Goal: Task Accomplishment & Management: Use online tool/utility

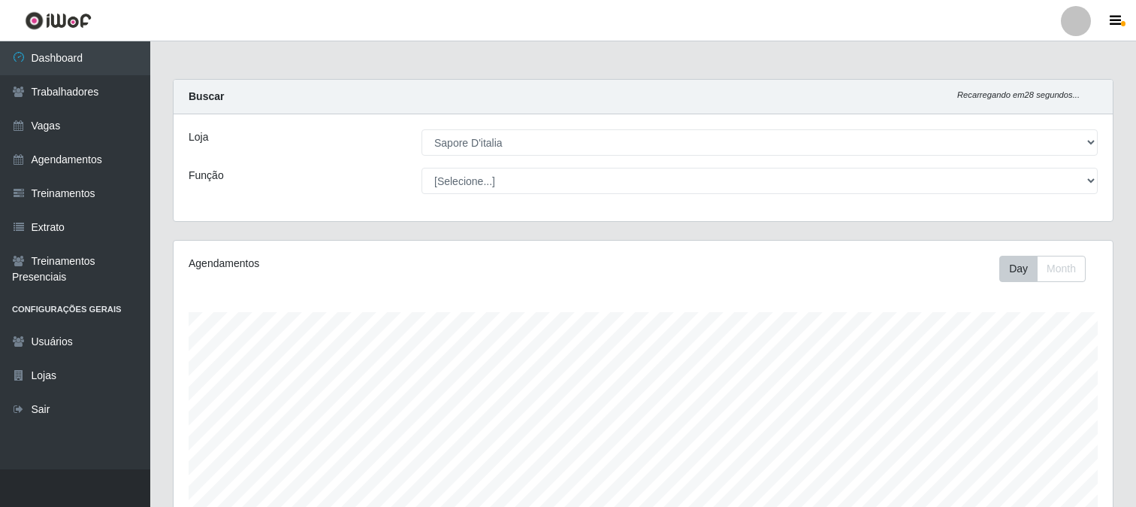
select select "266"
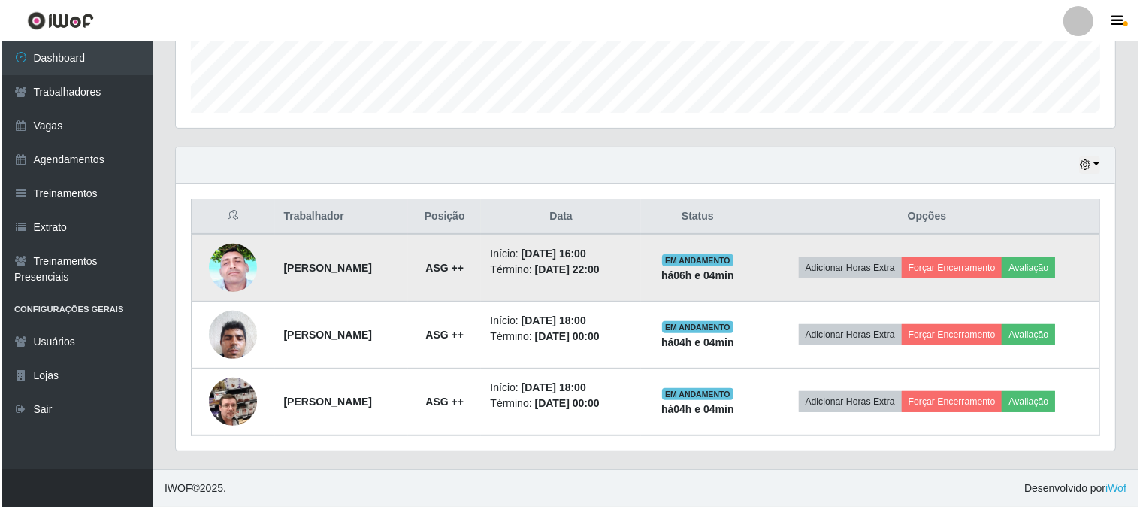
scroll to position [311, 939]
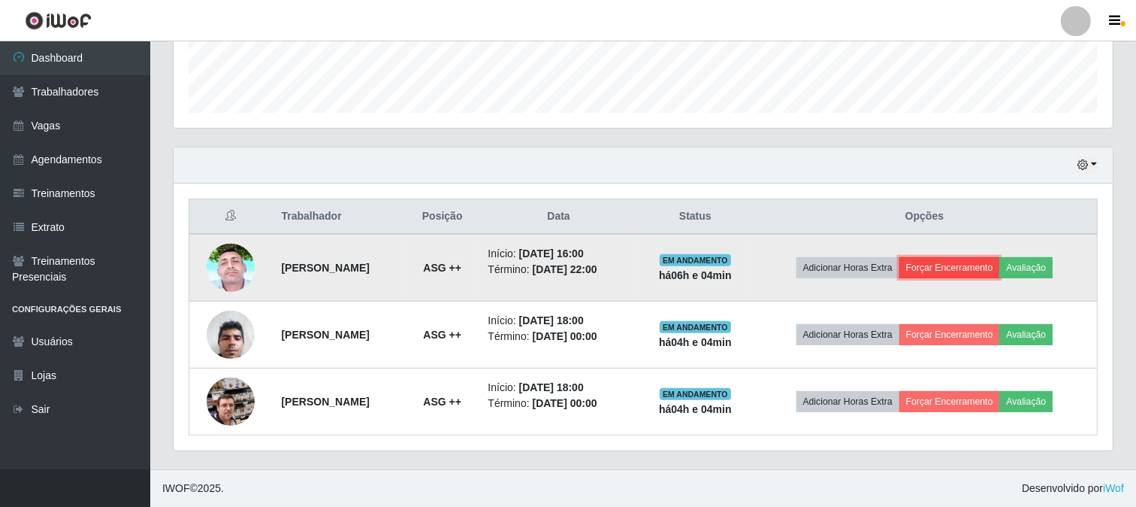
click at [951, 268] on button "Forçar Encerramento" at bounding box center [950, 267] width 101 height 21
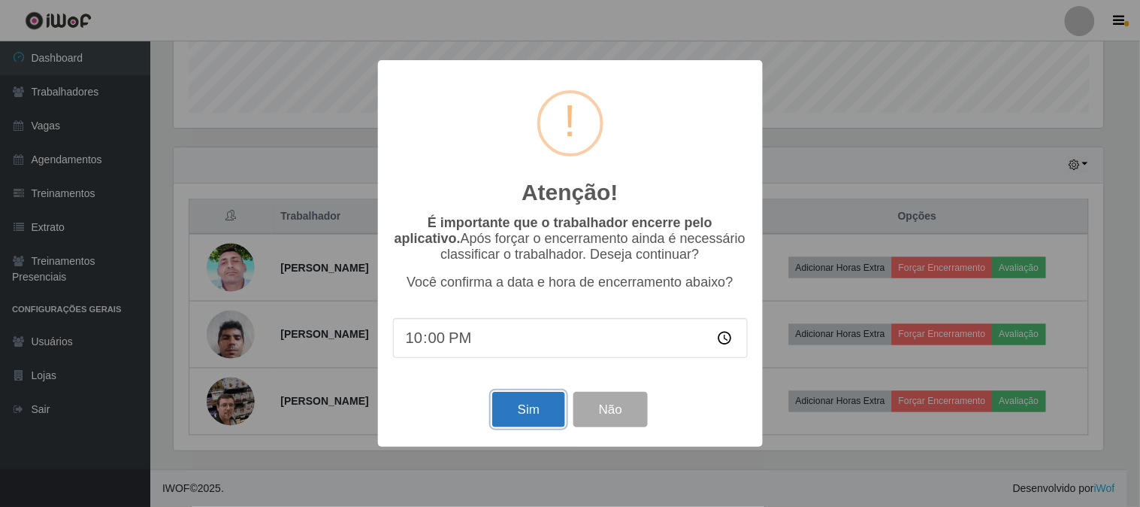
click at [520, 400] on button "Sim" at bounding box center [528, 409] width 73 height 35
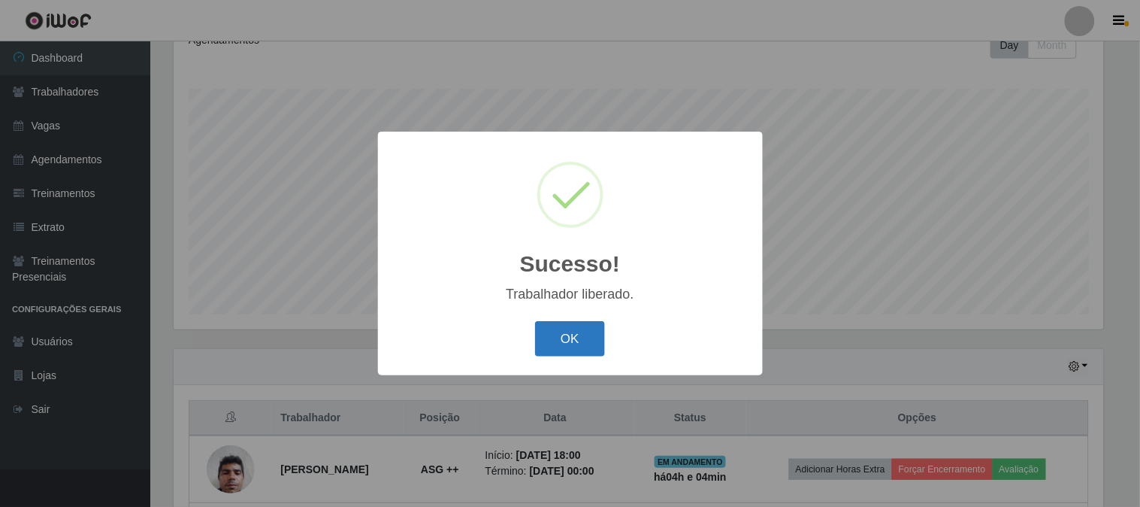
click at [573, 348] on button "OK" at bounding box center [570, 338] width 70 height 35
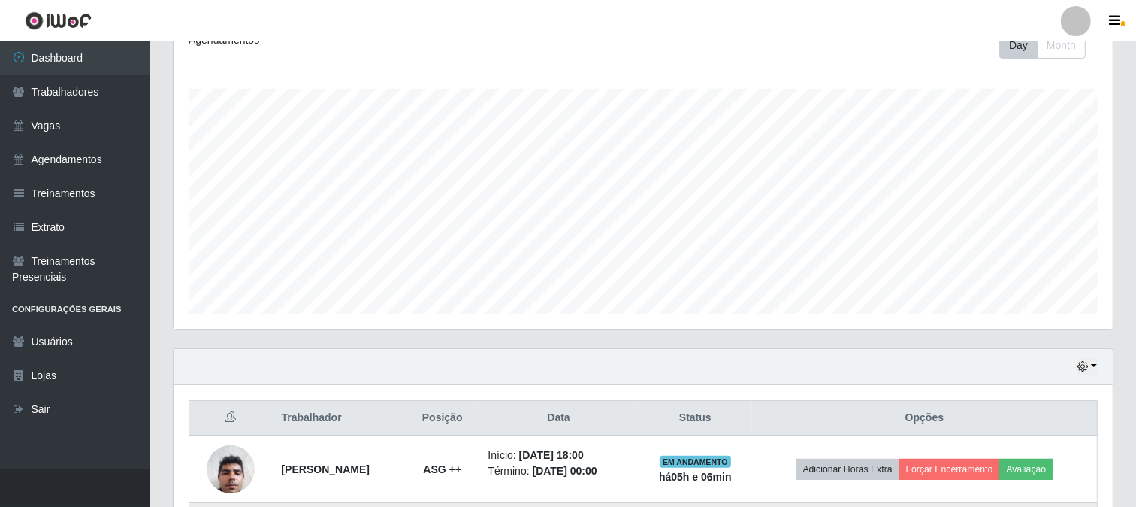
scroll to position [358, 0]
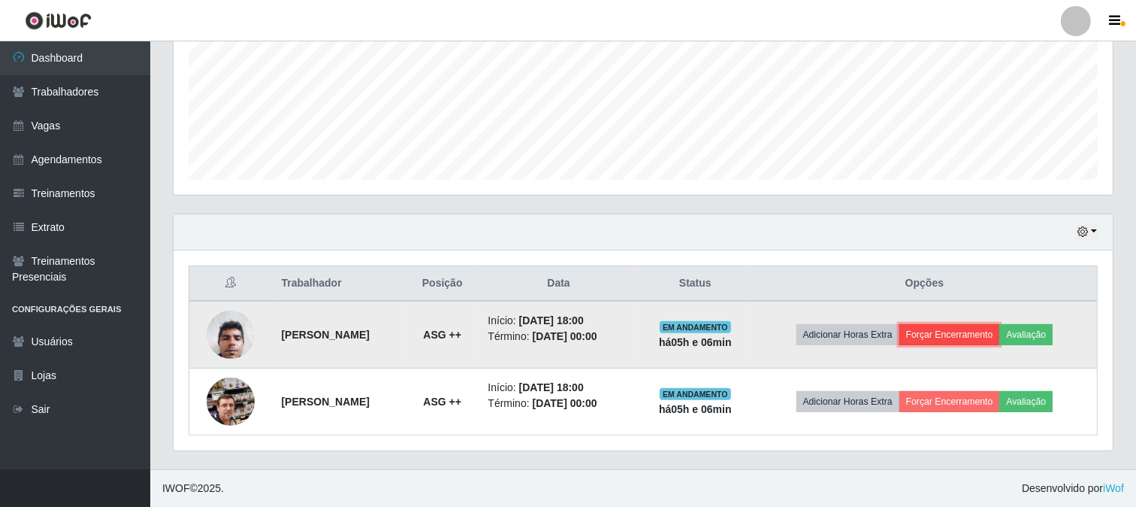
click at [960, 327] on button "Forçar Encerramento" at bounding box center [950, 334] width 101 height 21
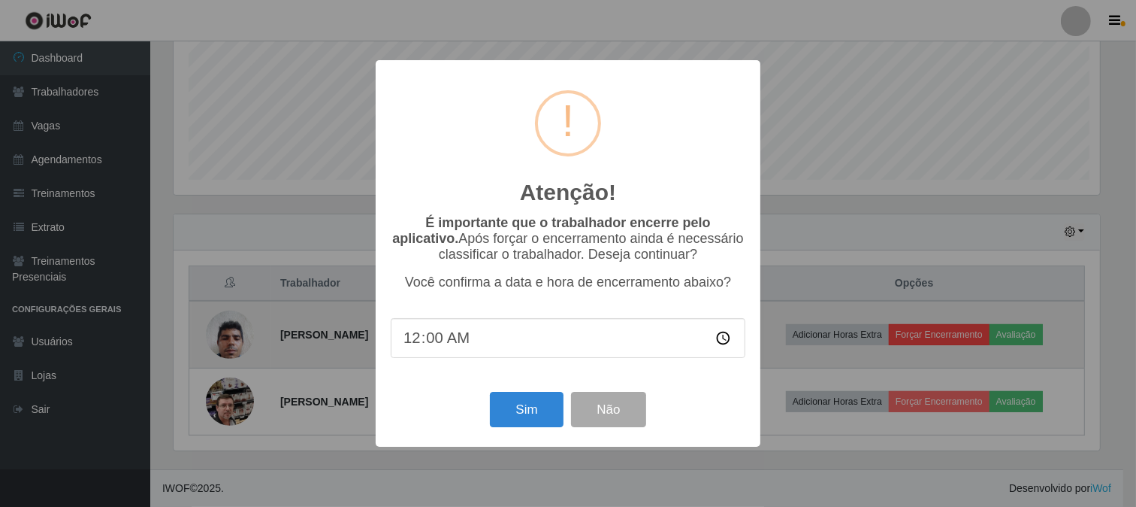
scroll to position [311, 930]
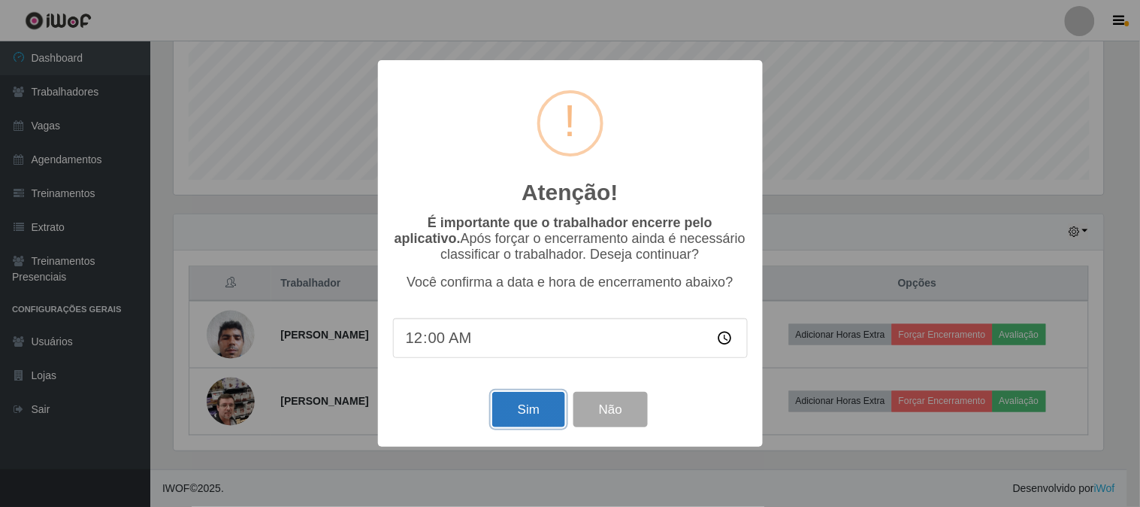
click at [537, 413] on button "Sim" at bounding box center [528, 409] width 73 height 35
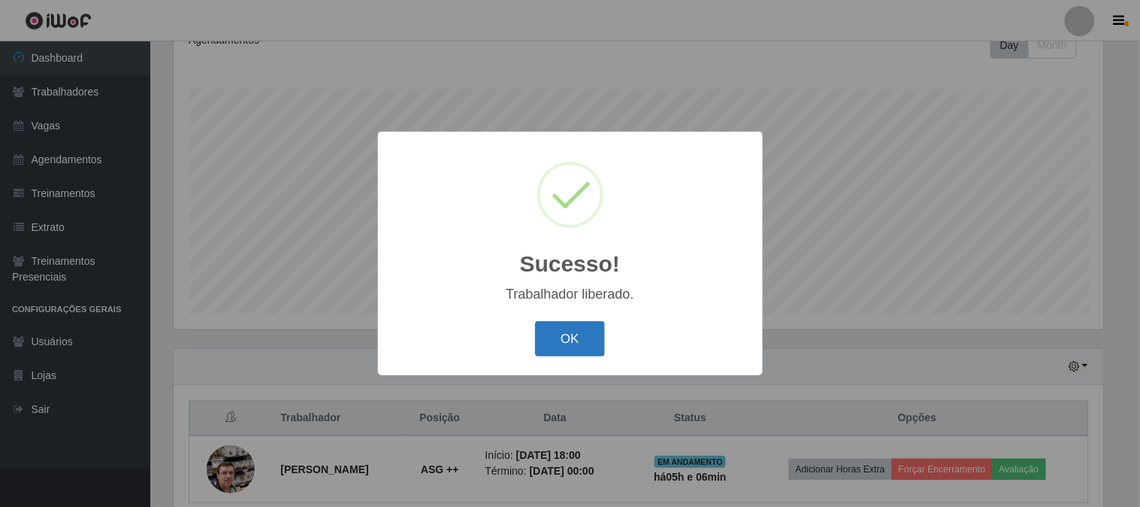
click at [562, 331] on button "OK" at bounding box center [570, 338] width 70 height 35
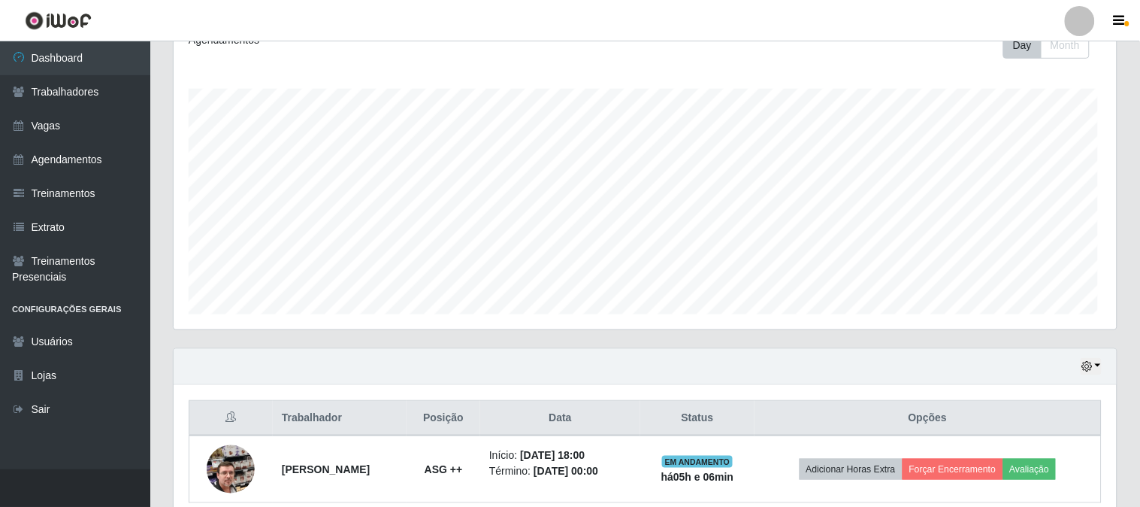
scroll to position [311, 939]
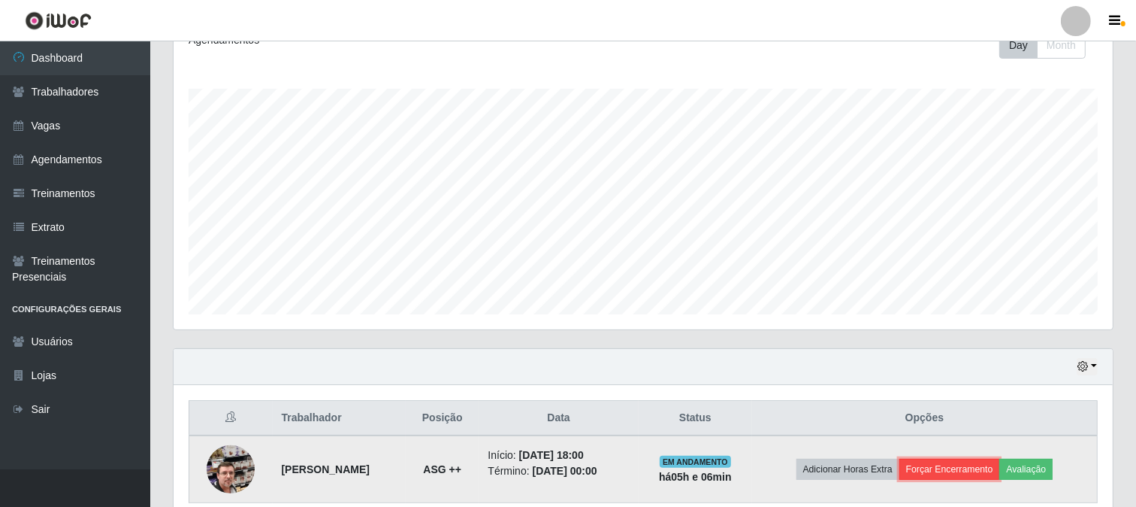
click at [936, 470] on button "Forçar Encerramento" at bounding box center [950, 468] width 101 height 21
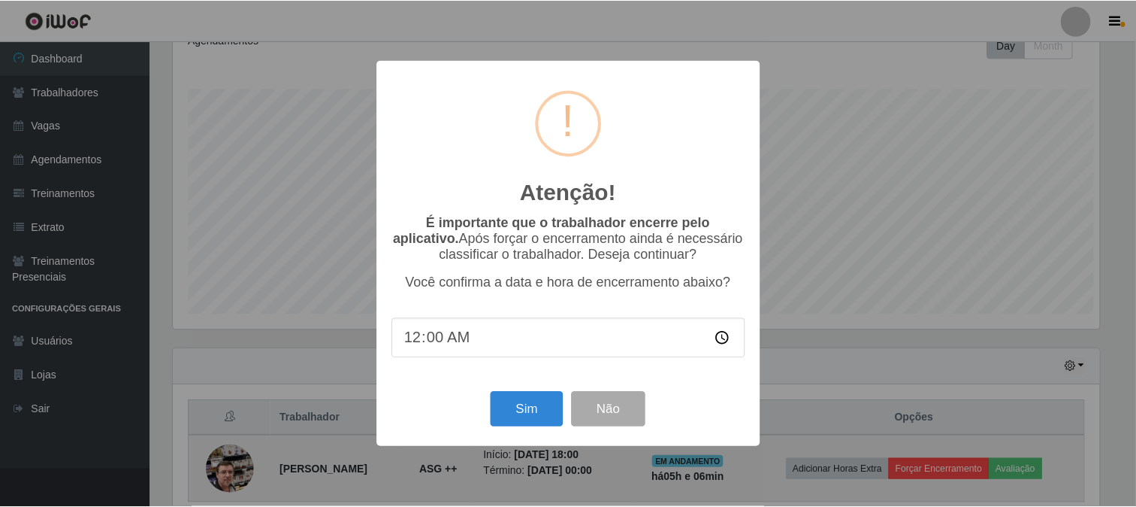
scroll to position [311, 930]
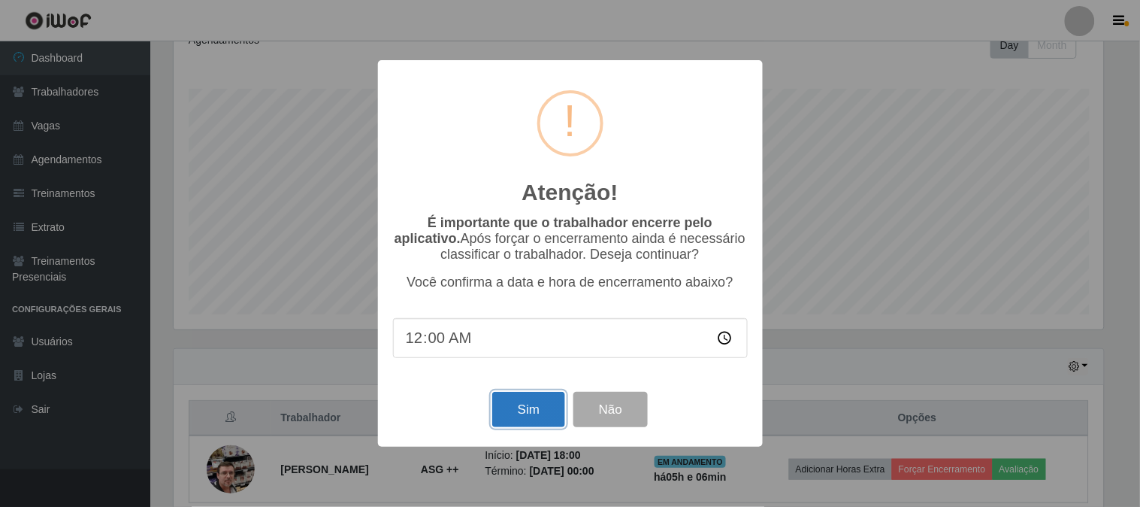
click at [516, 416] on button "Sim" at bounding box center [528, 409] width 73 height 35
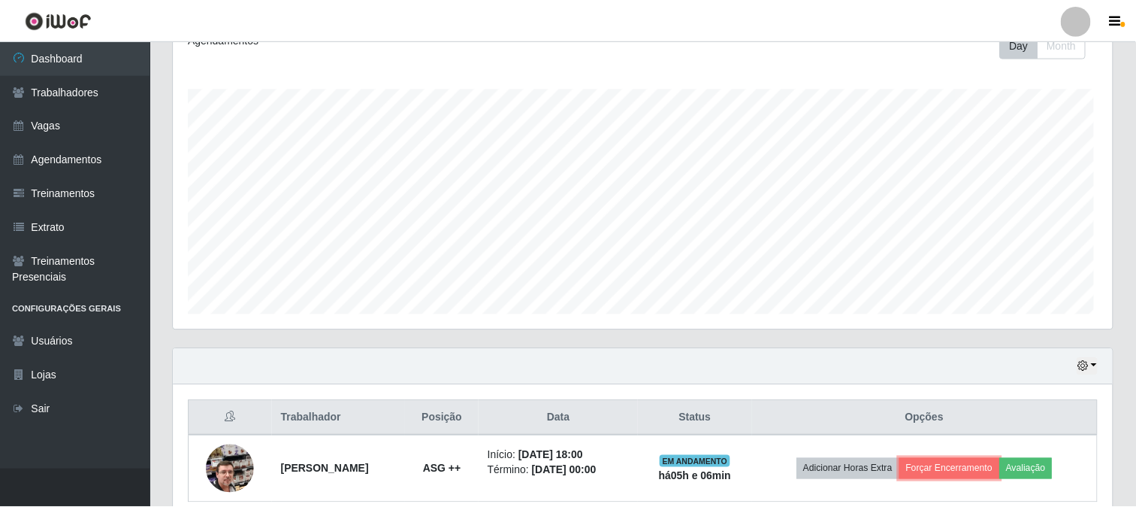
scroll to position [311, 939]
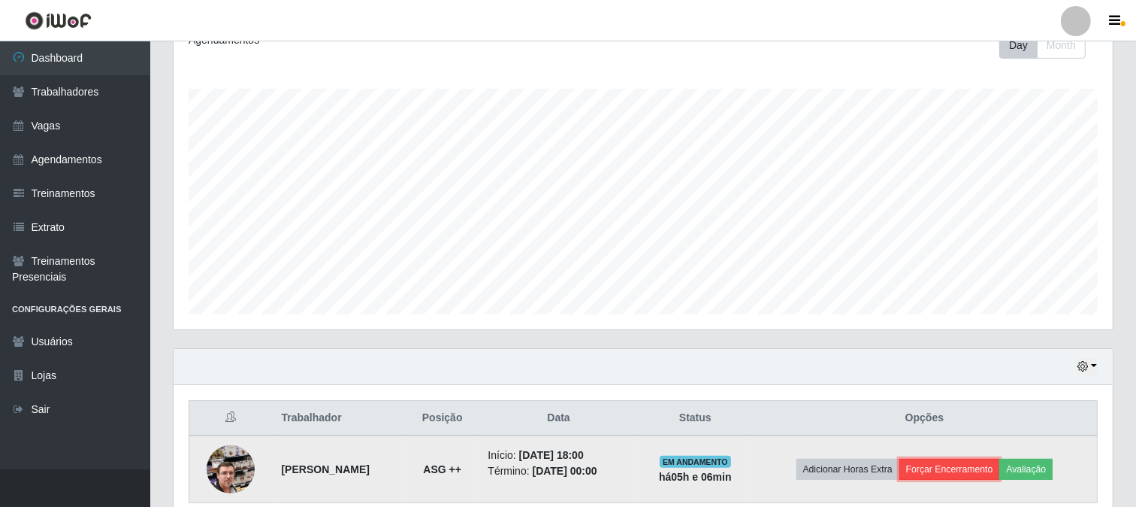
click at [939, 469] on button "Forçar Encerramento" at bounding box center [950, 468] width 101 height 21
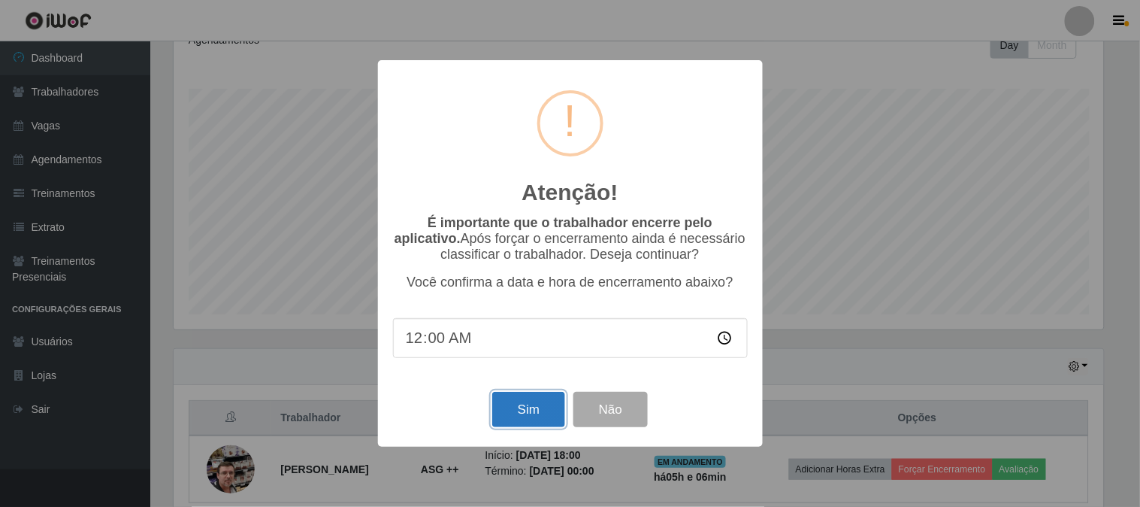
click at [530, 411] on button "Sim" at bounding box center [528, 409] width 73 height 35
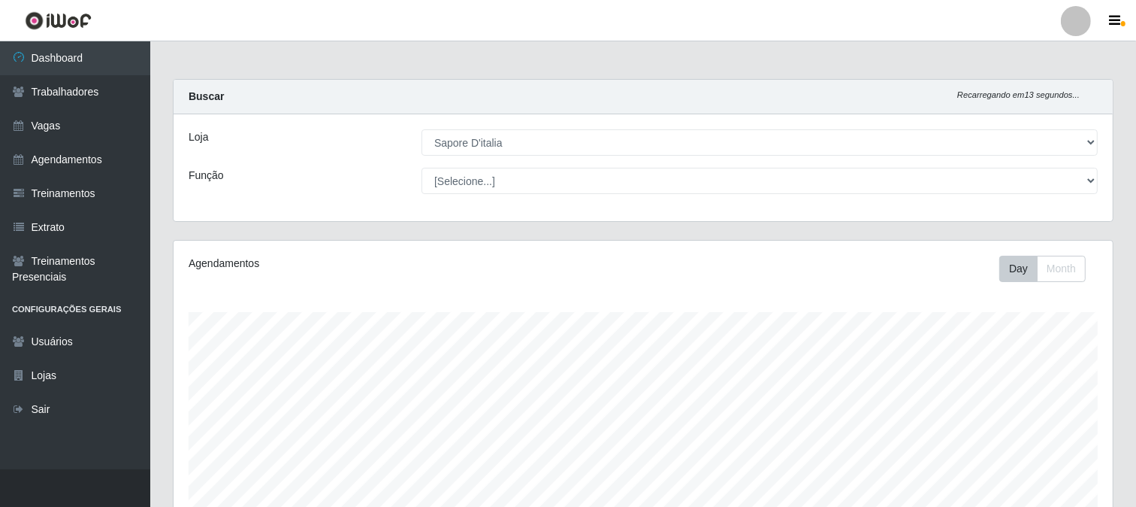
scroll to position [223, 0]
